Goal: Task Accomplishment & Management: Manage account settings

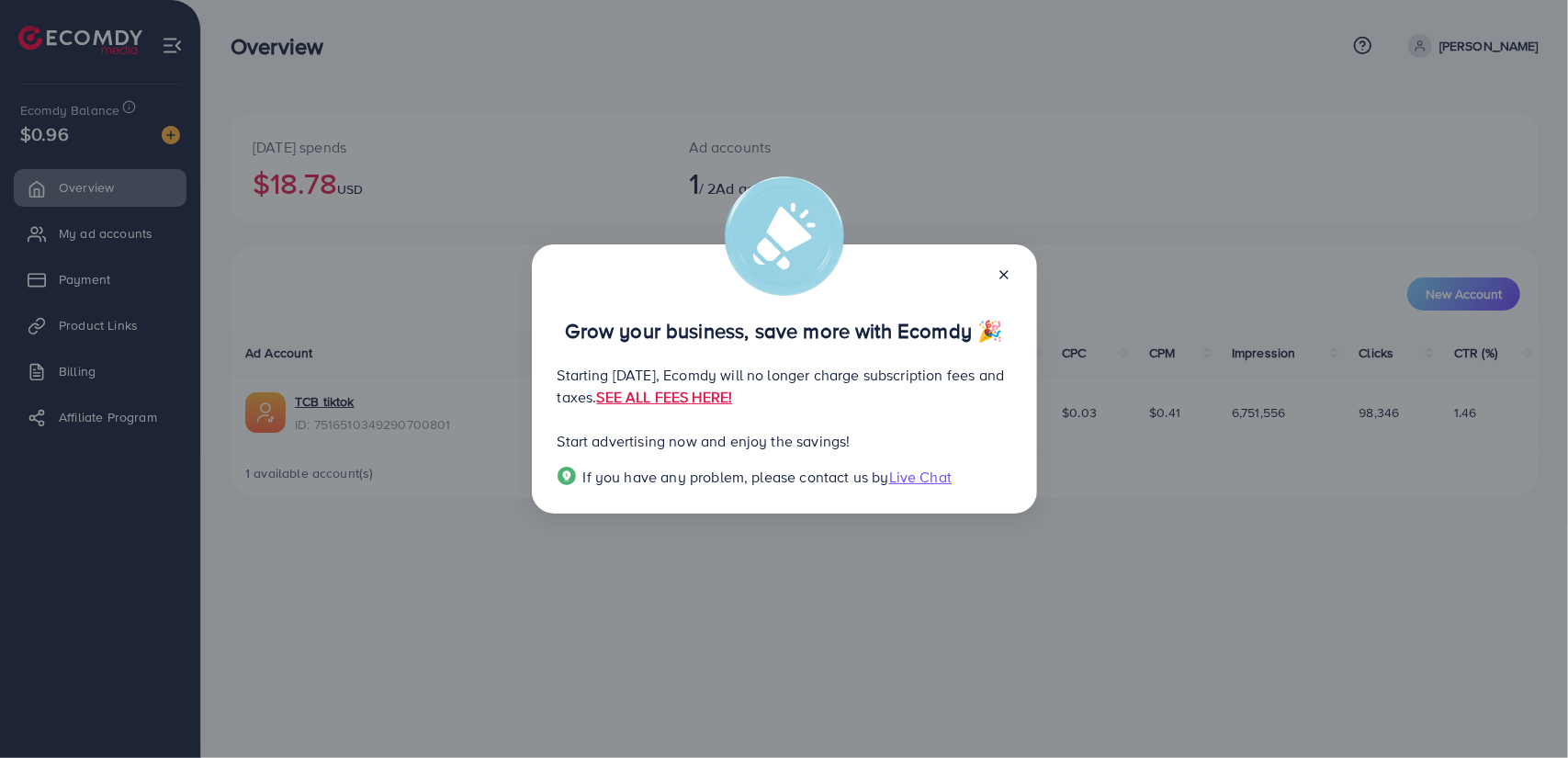
click at [1005, 267] on icon at bounding box center [1004, 274] width 15 height 15
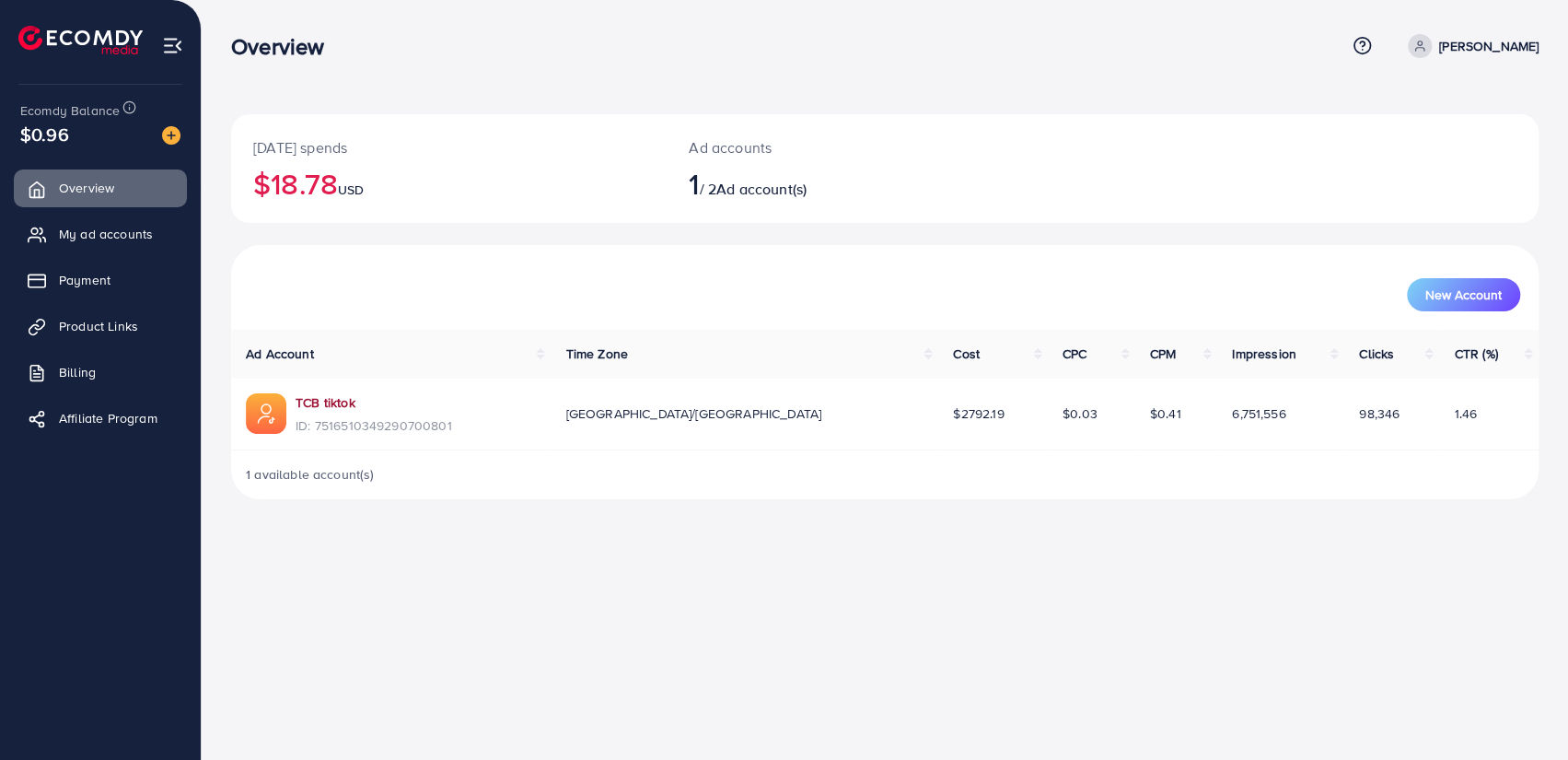
click at [342, 406] on link "TCB tiktok" at bounding box center [325, 402] width 59 height 19
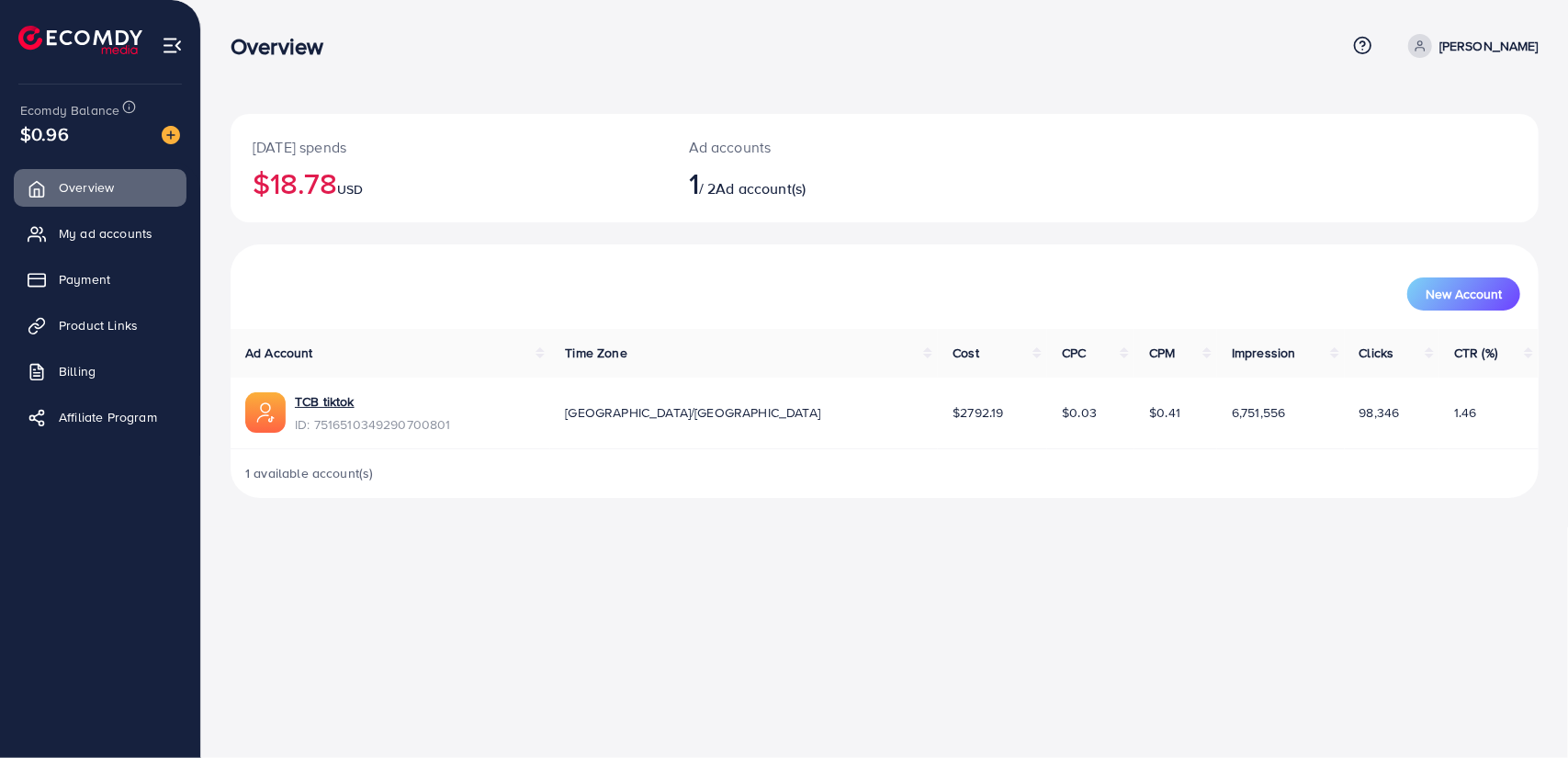
click at [536, 512] on div "[DATE] spends $18.78 USD Ad accounts 1 / 2 Ad account(s) New Account Ad Account…" at bounding box center [884, 264] width 1366 height 528
click at [317, 396] on link "TCB tiktok" at bounding box center [324, 401] width 59 height 19
click at [84, 234] on span "My ad accounts" at bounding box center [110, 233] width 94 height 19
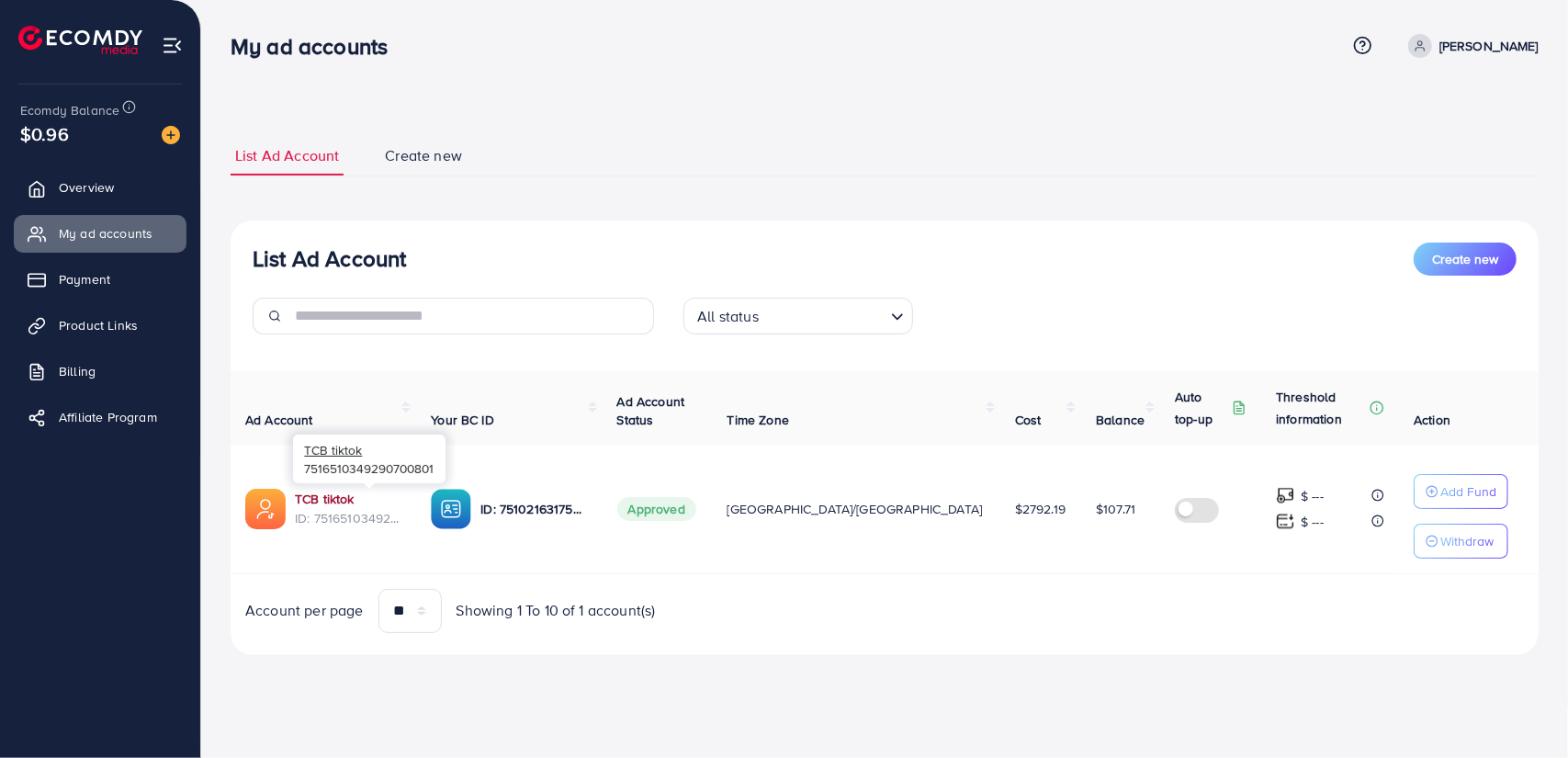
click at [321, 501] on link "TCB tiktok" at bounding box center [324, 498] width 59 height 19
click at [541, 200] on div "List Ad Account Create new List Ad Account Create new All status Loading... Ad …" at bounding box center [884, 395] width 1308 height 519
